Goal: Find specific page/section: Locate a particular part of the current website

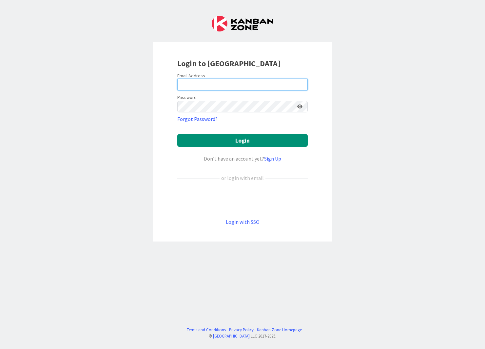
click at [223, 82] on input "email" at bounding box center [242, 85] width 130 height 12
type input "[EMAIL_ADDRESS][DOMAIN_NAME]"
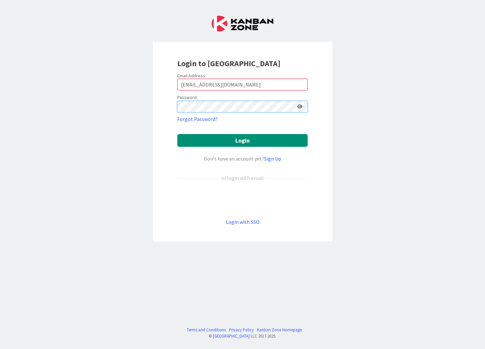
click at [177, 134] on button "Login" at bounding box center [242, 140] width 130 height 13
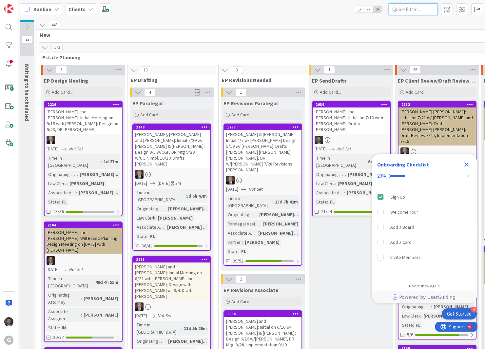
click at [409, 5] on input "text" at bounding box center [412, 9] width 49 height 12
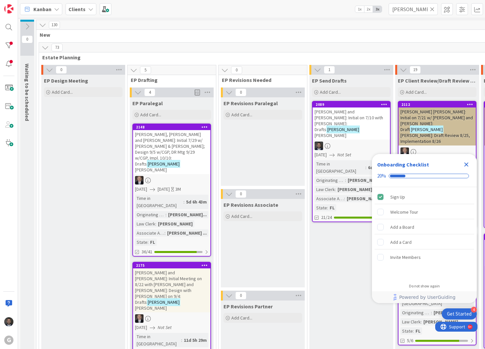
drag, startPoint x: 465, startPoint y: 161, endPoint x: 461, endPoint y: 142, distance: 18.8
click at [465, 160] on div "Close Checklist" at bounding box center [466, 164] width 10 height 10
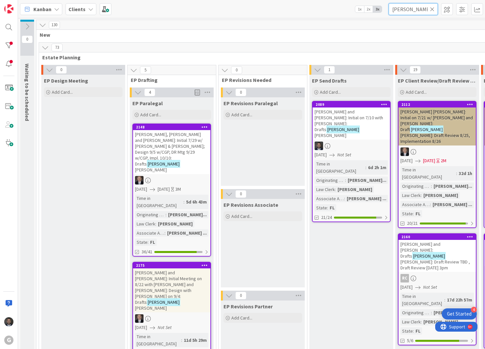
click at [414, 10] on input "[PERSON_NAME]" at bounding box center [412, 9] width 49 height 12
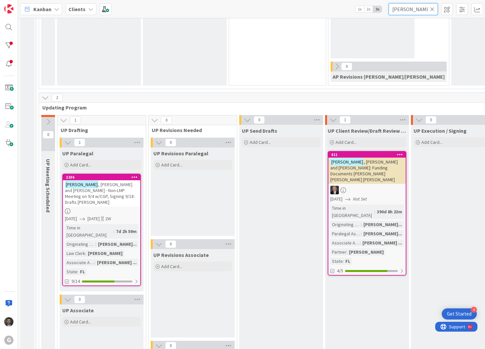
scroll to position [818, 0]
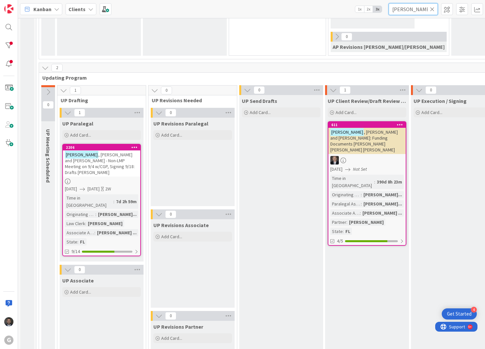
type input "[PERSON_NAME]"
click at [379, 140] on div "[PERSON_NAME] and [PERSON_NAME]: Funding Documents [PERSON_NAME] [PERSON_NAME] …" at bounding box center [366, 141] width 77 height 26
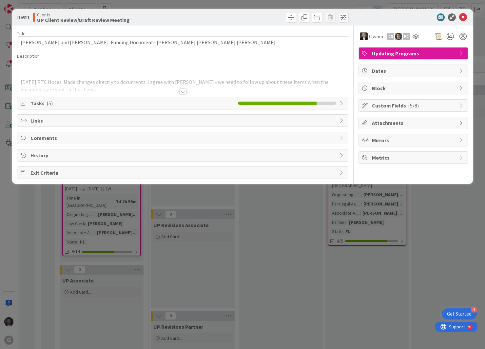
click at [181, 100] on span "Tasks ( 5 )" at bounding box center [132, 103] width 204 height 8
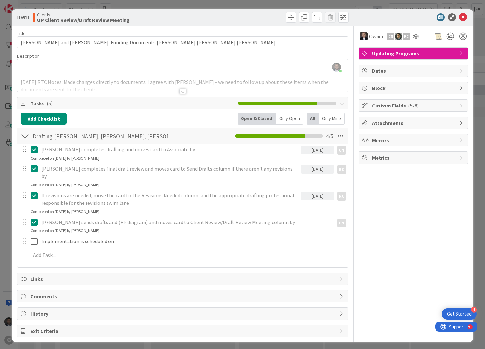
click at [186, 92] on div at bounding box center [182, 91] width 7 height 5
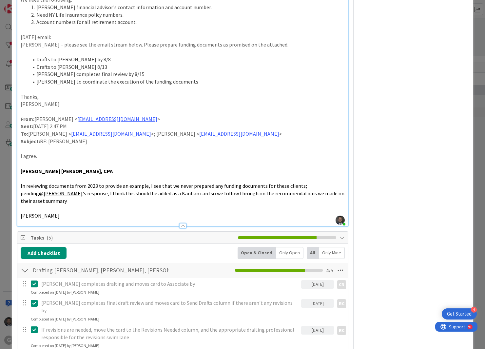
scroll to position [393, 0]
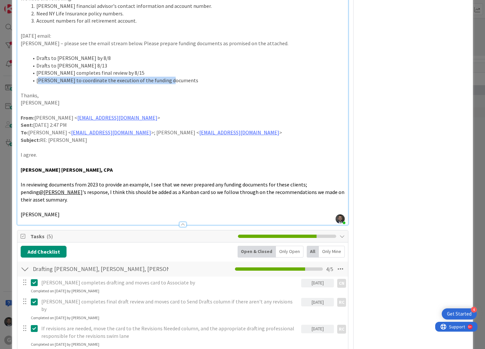
drag, startPoint x: 40, startPoint y: 74, endPoint x: 175, endPoint y: 73, distance: 135.2
click at [175, 77] on li "[PERSON_NAME] to coordinate the execution of the funding documents" at bounding box center [186, 81] width 316 height 8
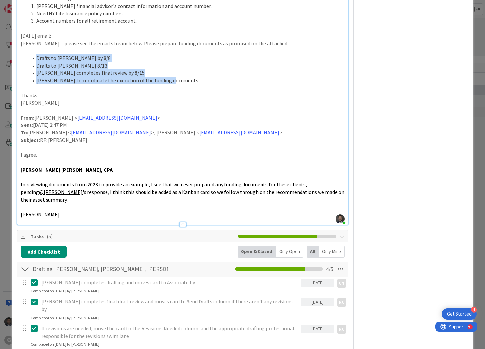
drag, startPoint x: 172, startPoint y: 72, endPoint x: 35, endPoint y: 51, distance: 138.7
click at [35, 54] on ol "Drafts to [PERSON_NAME] by 8/8 Drafts to [PERSON_NAME] 8/13 [PERSON_NAME] compl…" at bounding box center [183, 69] width 324 height 30
click at [83, 77] on li "[PERSON_NAME] to coordinate the execution of the funding documents" at bounding box center [186, 81] width 316 height 8
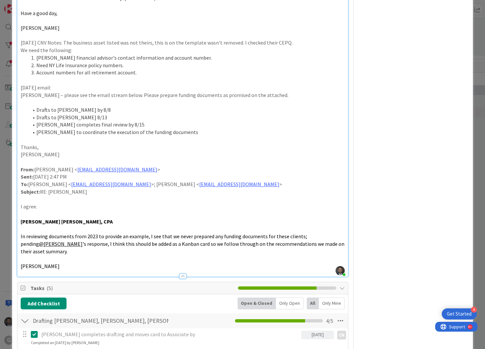
scroll to position [327, 0]
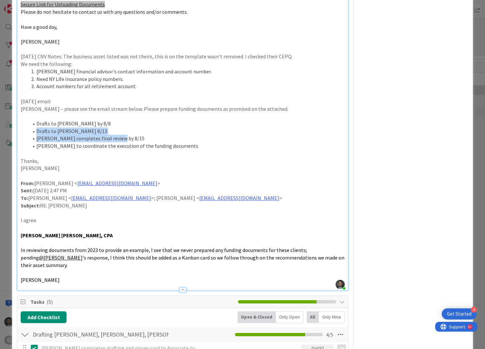
drag, startPoint x: 37, startPoint y: 124, endPoint x: 124, endPoint y: 129, distance: 87.3
click at [124, 129] on ol "Drafts to [PERSON_NAME] by 8/8 Drafts to [PERSON_NAME] 8/13 [PERSON_NAME] compl…" at bounding box center [183, 135] width 324 height 30
click at [124, 135] on li "[PERSON_NAME] completes final review by 8/15" at bounding box center [186, 139] width 316 height 8
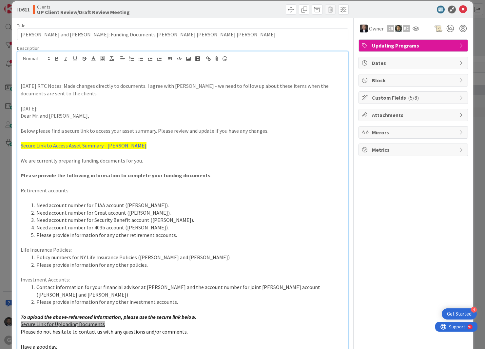
scroll to position [0, 0]
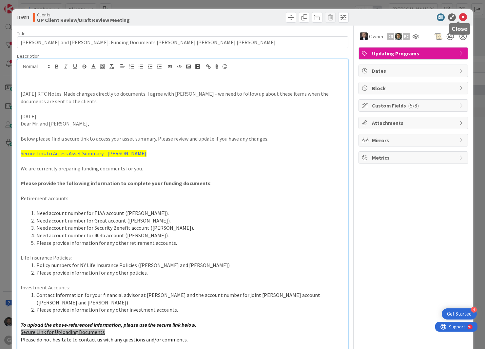
click at [459, 16] on icon at bounding box center [463, 17] width 8 height 8
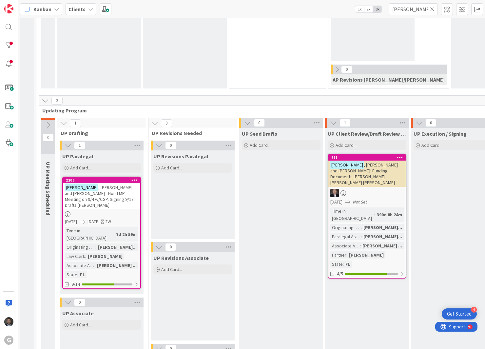
click at [97, 183] on div "[PERSON_NAME] and [PERSON_NAME] - Non-LMP Meeting on 9/4 w/CGP, Signing 9/18: D…" at bounding box center [101, 196] width 77 height 26
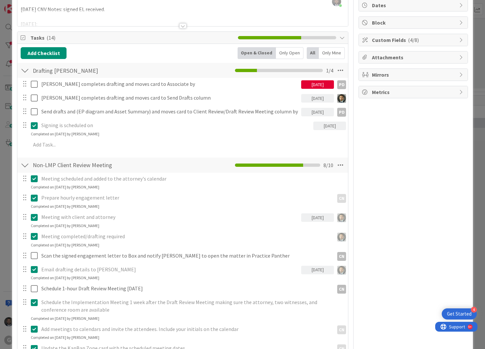
scroll to position [33, 0]
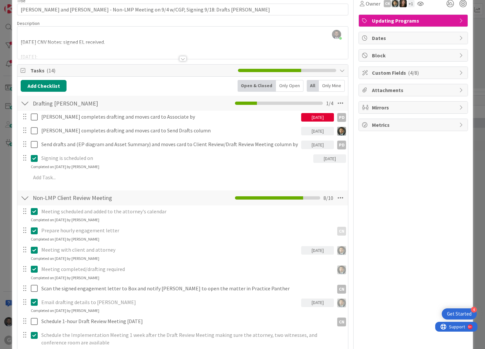
click at [180, 61] on div "Title 89 / 128 [PERSON_NAME] and [PERSON_NAME] - Non-LMP Meeting on 9/4 w/CGP, …" at bounding box center [182, 237] width 331 height 489
click at [181, 57] on div at bounding box center [182, 58] width 7 height 5
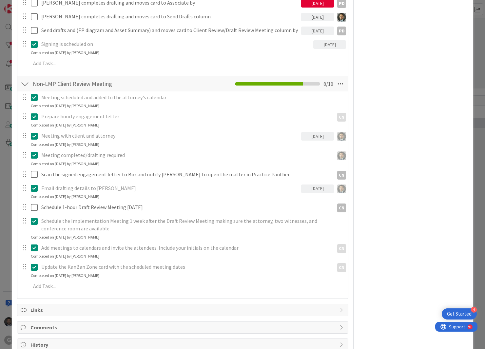
scroll to position [614, 0]
